Goal: Browse casually

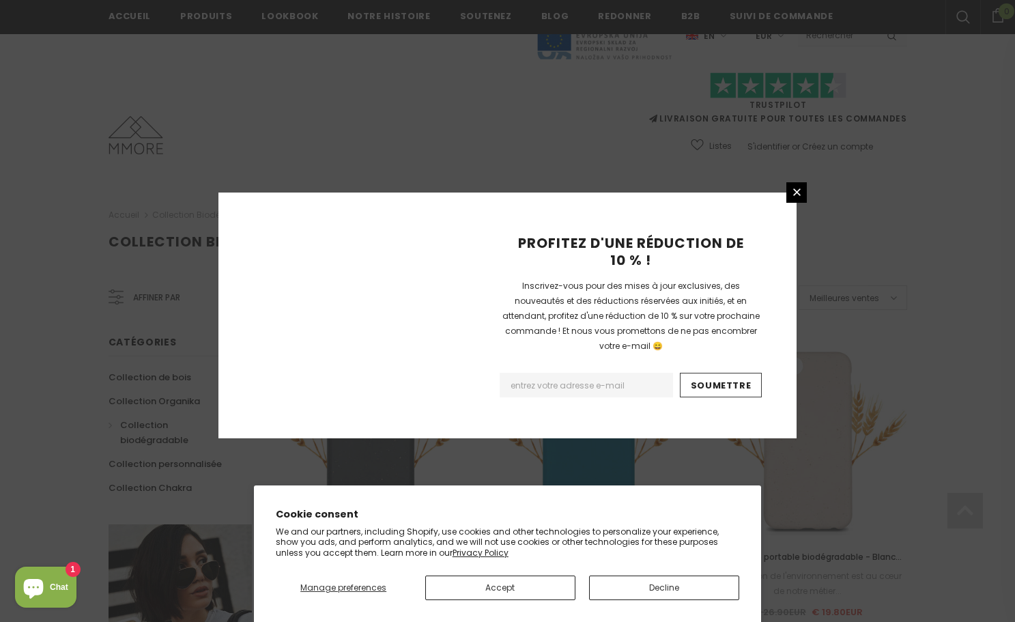
scroll to position [1535, 0]
